Goal: Task Accomplishment & Management: Manage account settings

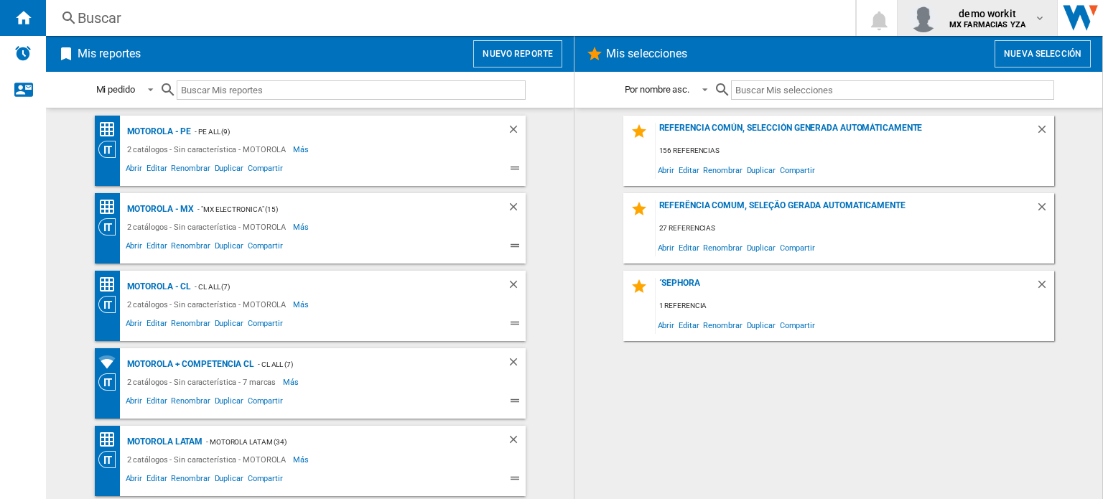
click at [999, 12] on span "demo workit" at bounding box center [988, 13] width 76 height 14
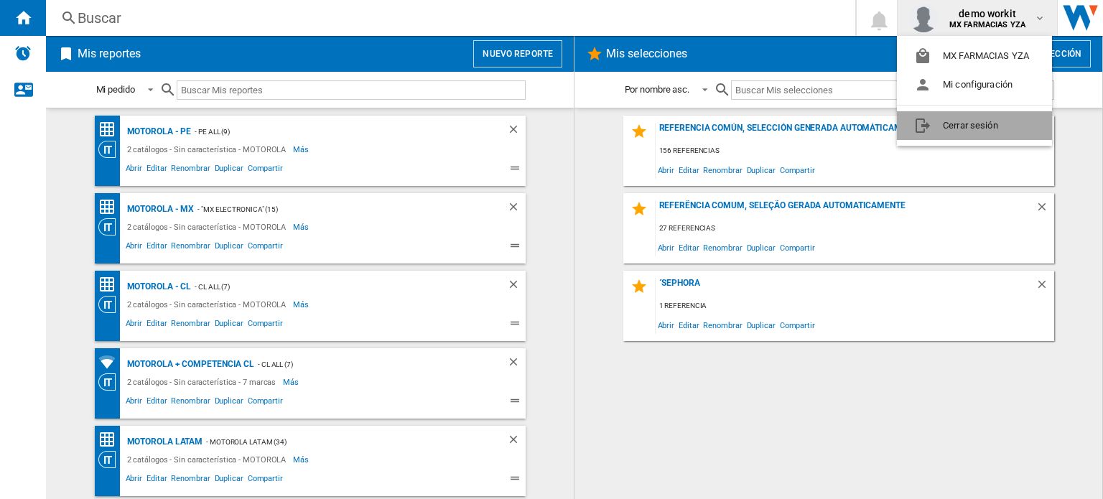
click at [943, 120] on button "Cerrar sesión" at bounding box center [974, 125] width 155 height 29
